Goal: Information Seeking & Learning: Check status

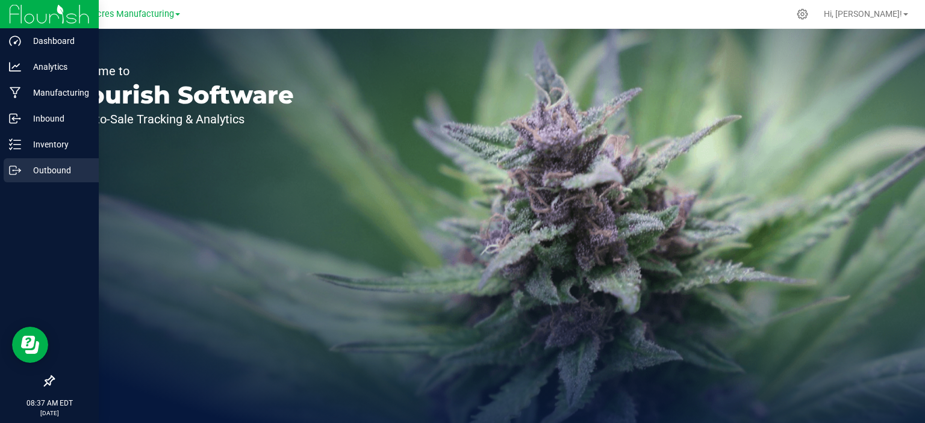
click at [46, 173] on p "Outbound" at bounding box center [57, 170] width 72 height 14
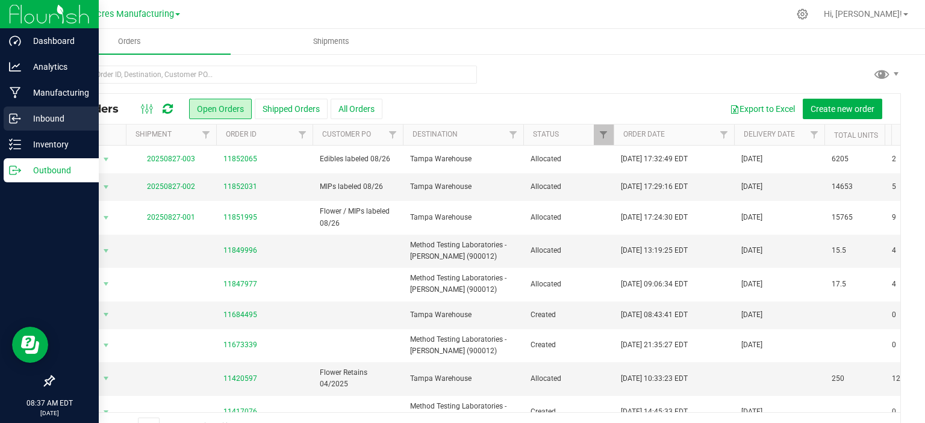
click at [10, 116] on icon at bounding box center [13, 118] width 7 height 9
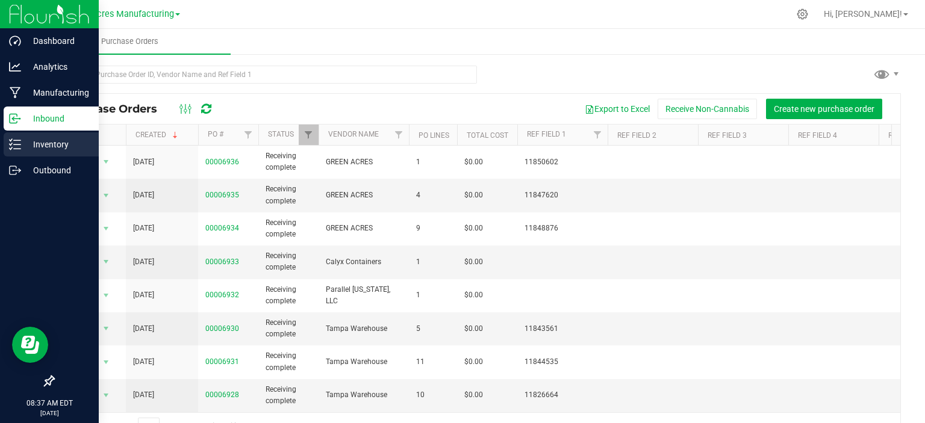
click at [48, 149] on p "Inventory" at bounding box center [57, 144] width 72 height 14
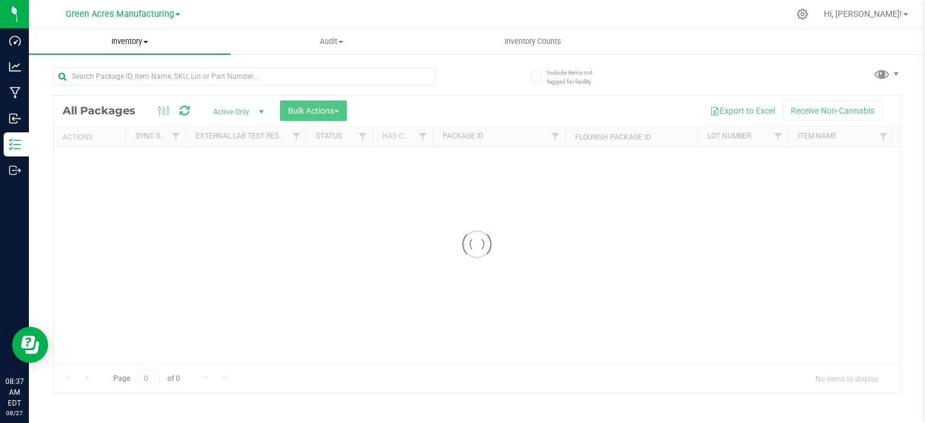
click at [123, 39] on span "Inventory" at bounding box center [130, 41] width 202 height 11
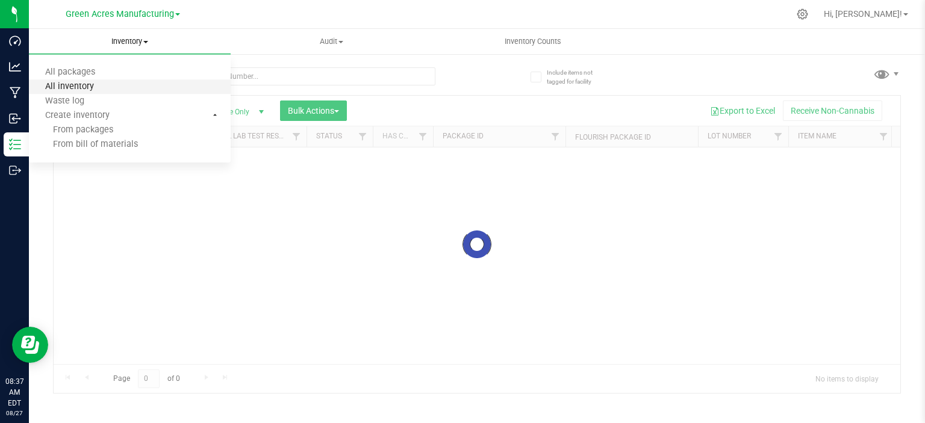
click at [87, 88] on span "All inventory" at bounding box center [69, 87] width 81 height 10
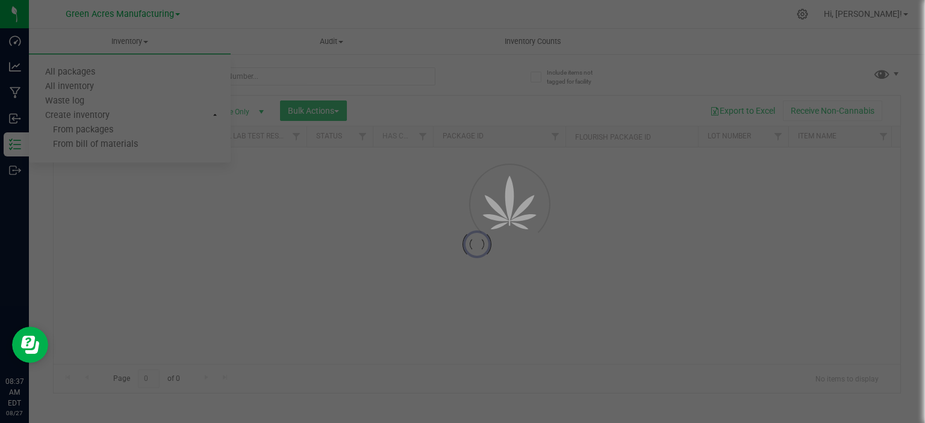
click at [87, 87] on div at bounding box center [462, 211] width 925 height 423
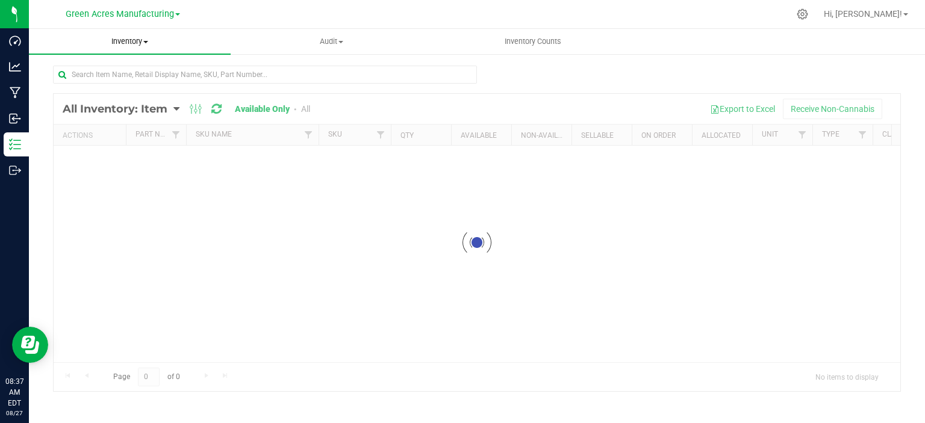
click at [138, 38] on span "Inventory" at bounding box center [130, 41] width 202 height 11
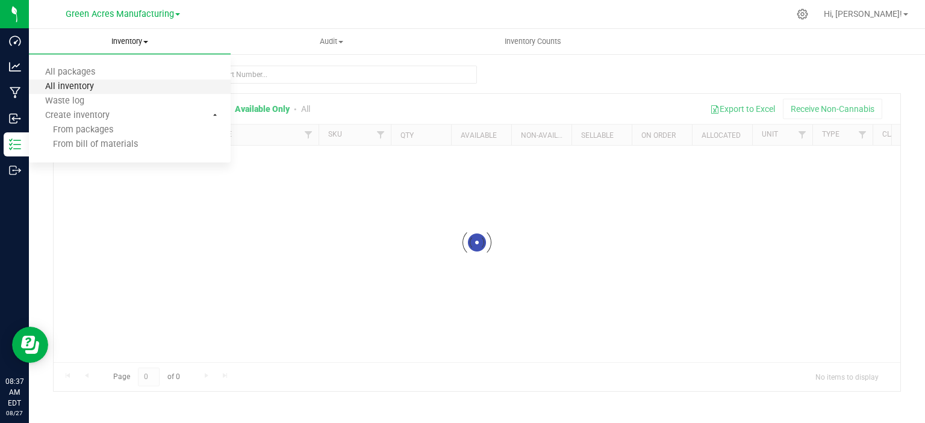
click at [107, 84] on span "All inventory" at bounding box center [69, 87] width 81 height 10
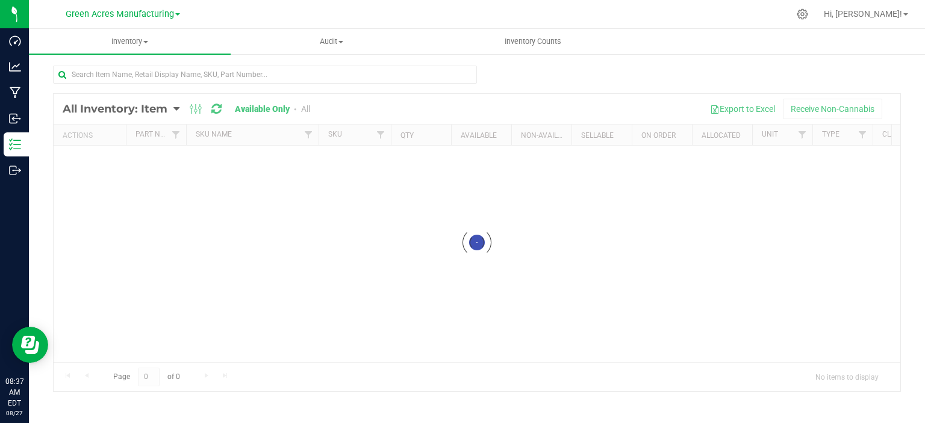
click at [70, 243] on div at bounding box center [477, 242] width 847 height 297
click at [142, 45] on span "Inventory" at bounding box center [130, 41] width 202 height 11
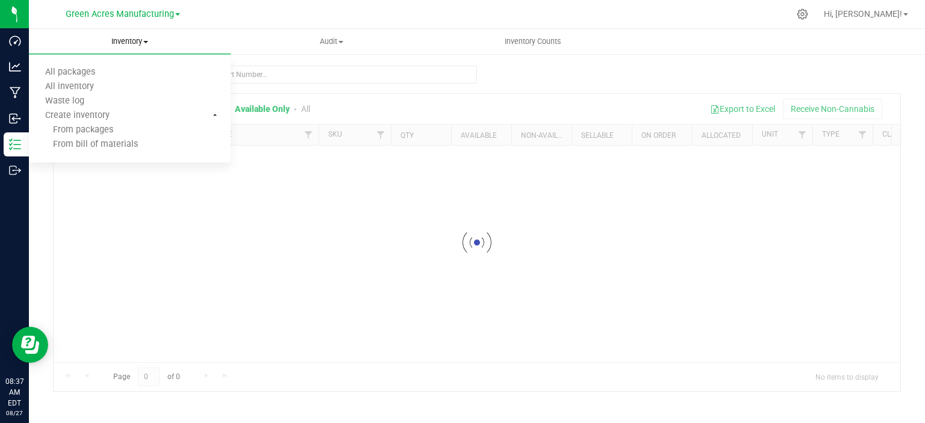
click at [142, 45] on span "Inventory" at bounding box center [130, 41] width 202 height 11
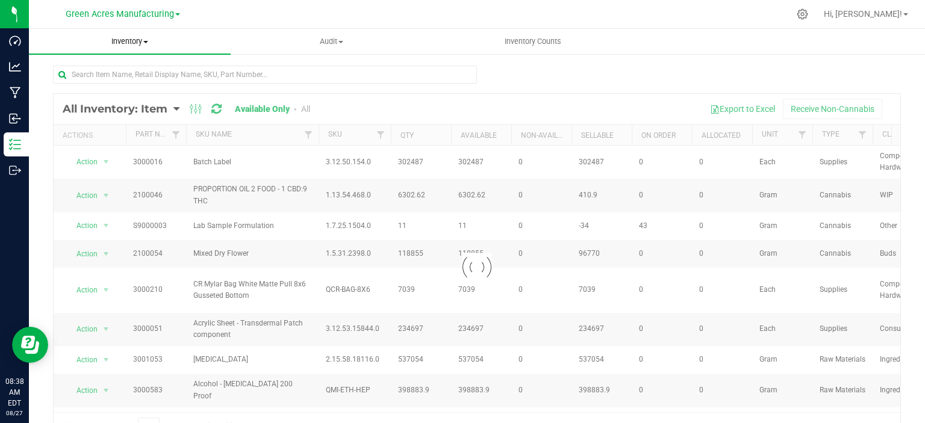
click at [143, 42] on span "Inventory" at bounding box center [130, 41] width 202 height 11
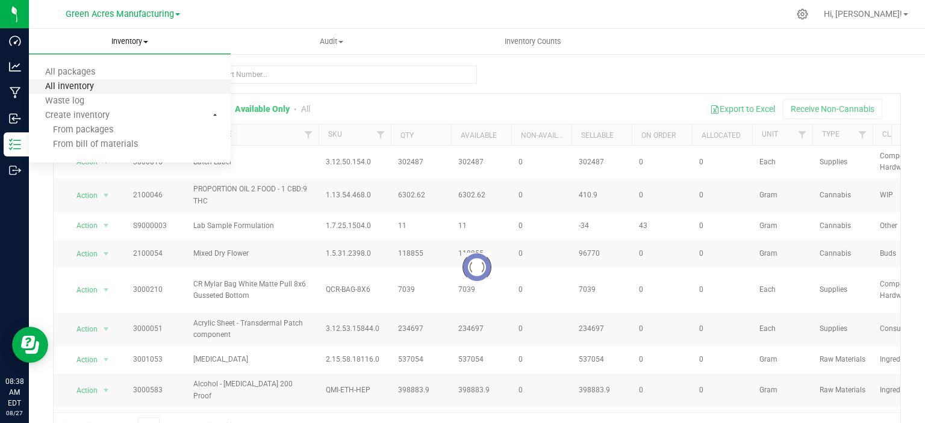
click at [94, 85] on span "All inventory" at bounding box center [69, 87] width 81 height 10
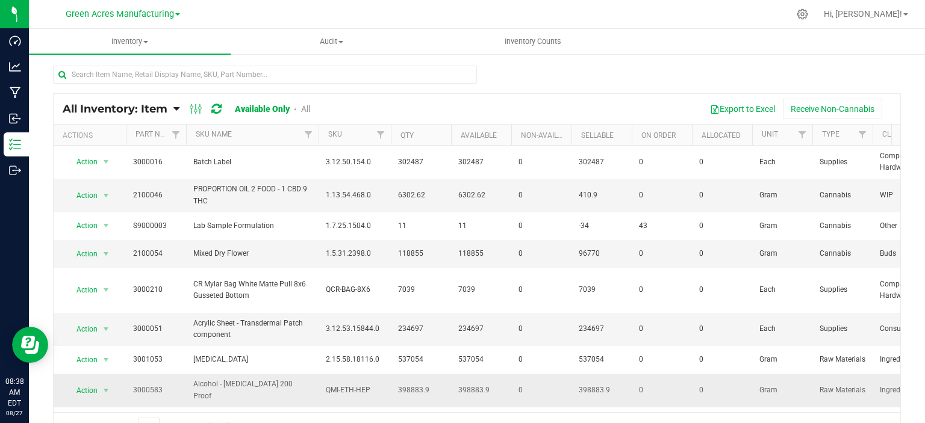
click at [717, 392] on span "0" at bounding box center [722, 390] width 46 height 11
click at [141, 109] on span "All Inventory: Item" at bounding box center [115, 108] width 105 height 13
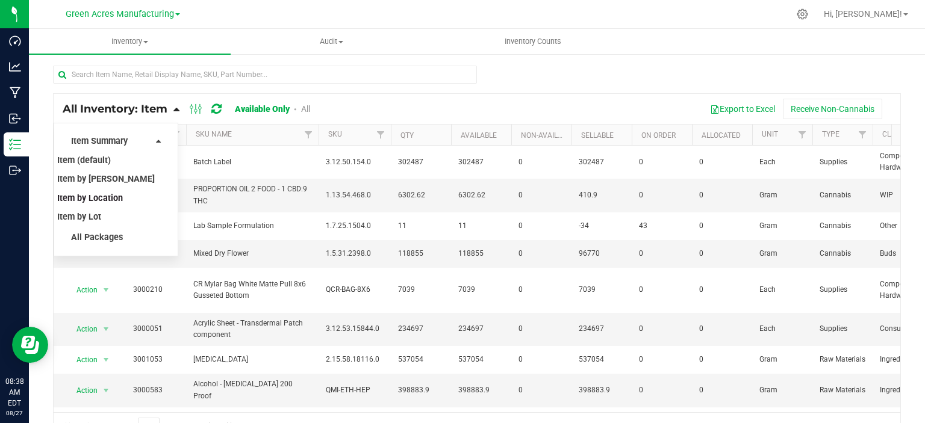
click at [110, 197] on span "Item by Location" at bounding box center [90, 198] width 66 height 10
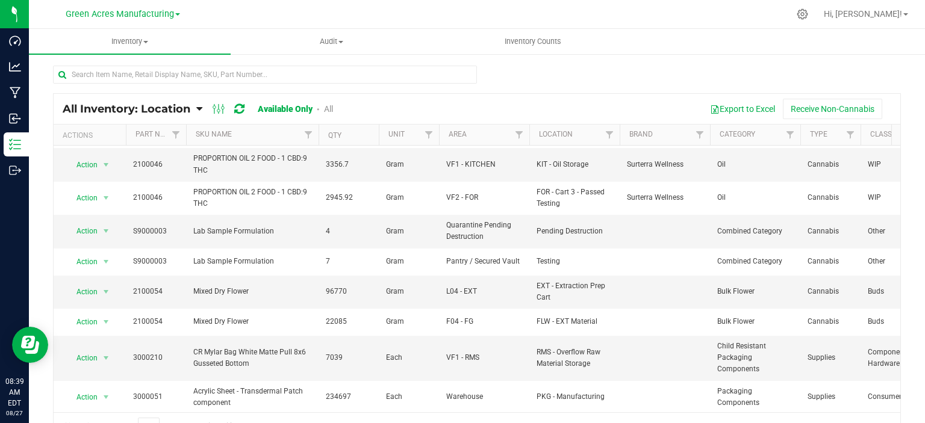
scroll to position [60, 0]
